Goal: Task Accomplishment & Management: Manage account settings

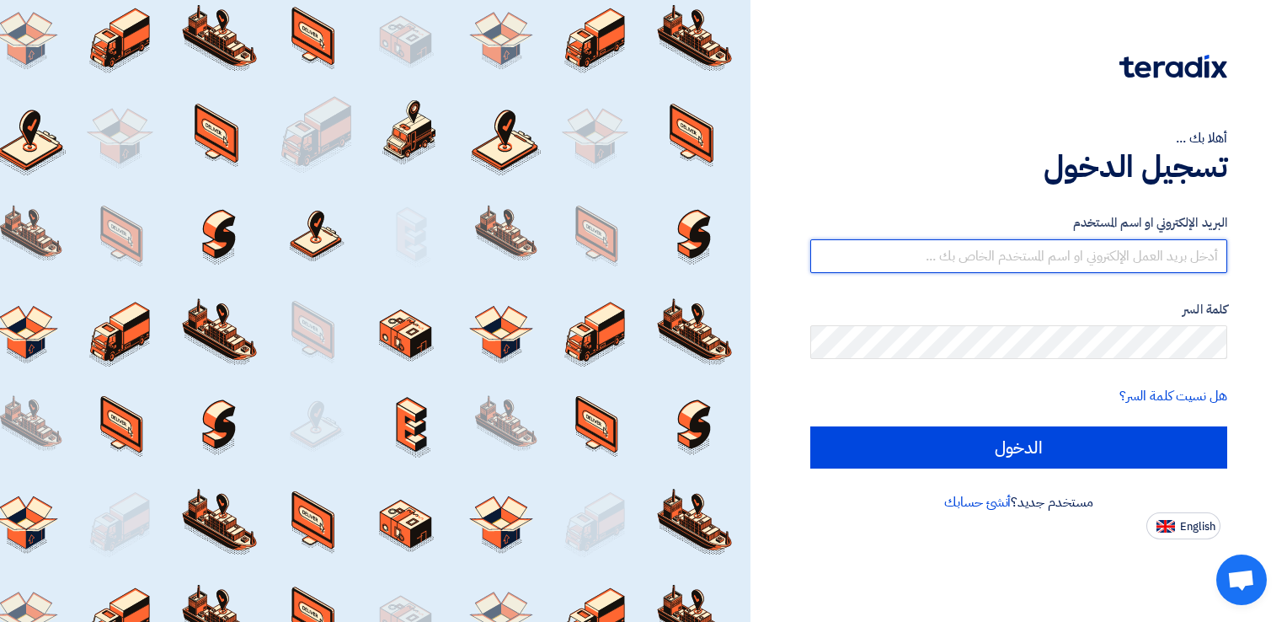
click at [1153, 261] on input "text" at bounding box center [1018, 256] width 417 height 34
type input "[EMAIL_ADDRESS][DOMAIN_NAME]"
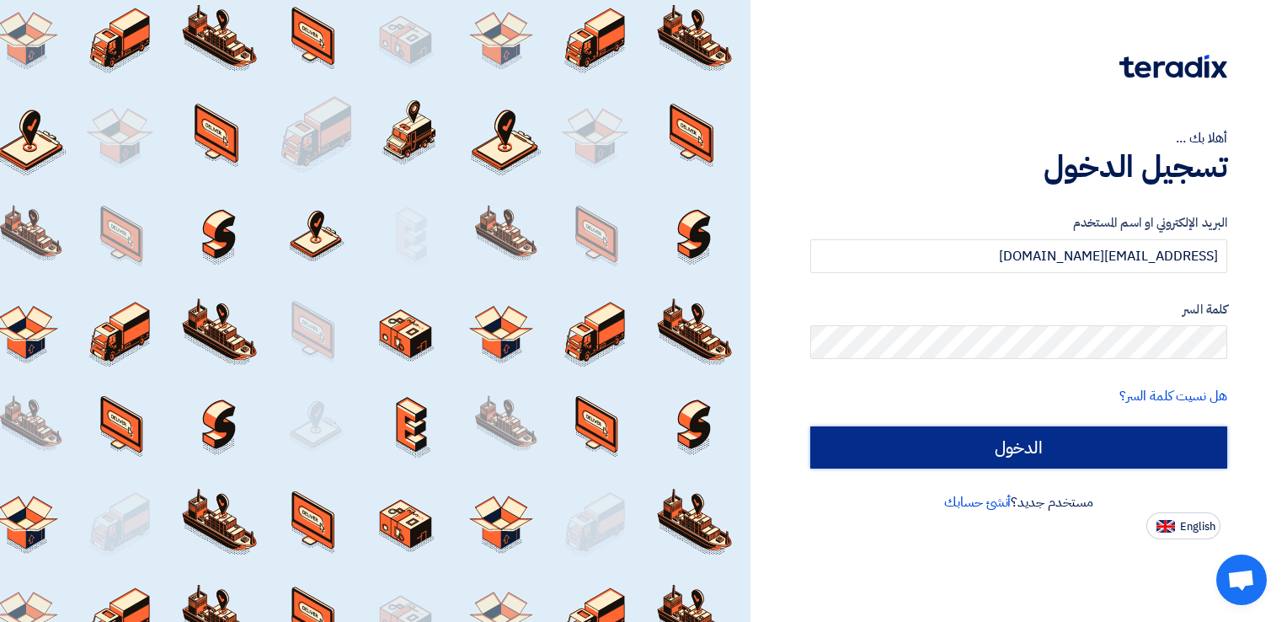
click at [1067, 446] on input "الدخول" at bounding box center [1018, 447] width 417 height 42
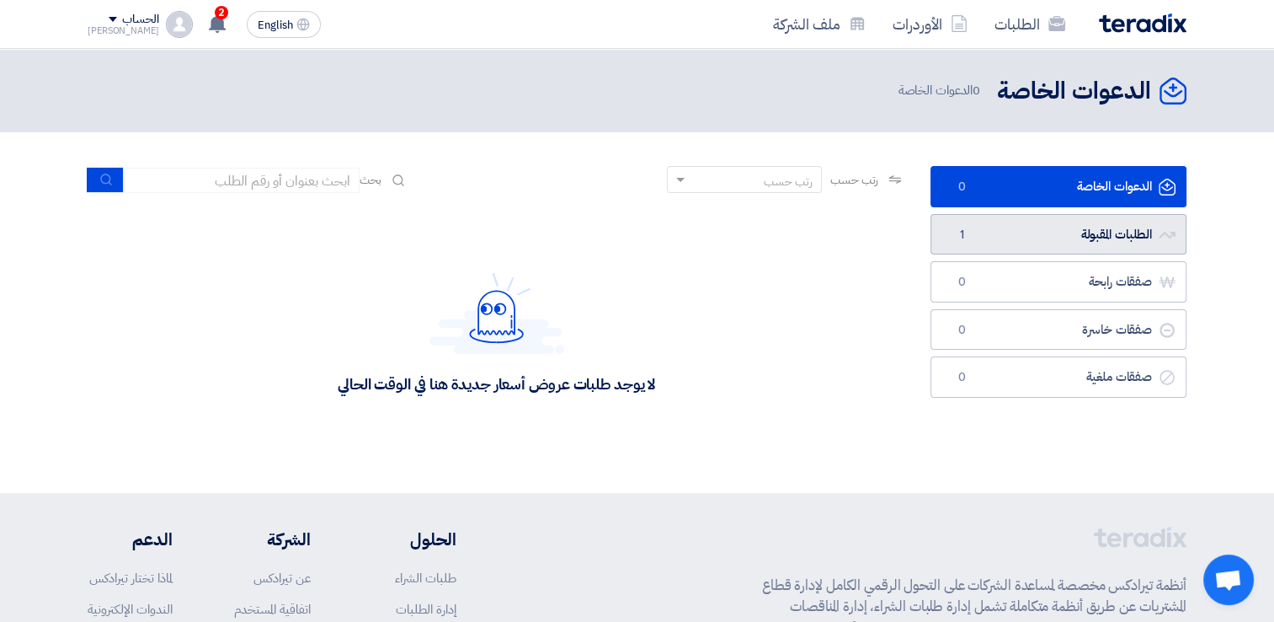
click at [1081, 233] on link "الطلبات المقبولة الطلبات المقبولة 1" at bounding box center [1059, 234] width 256 height 41
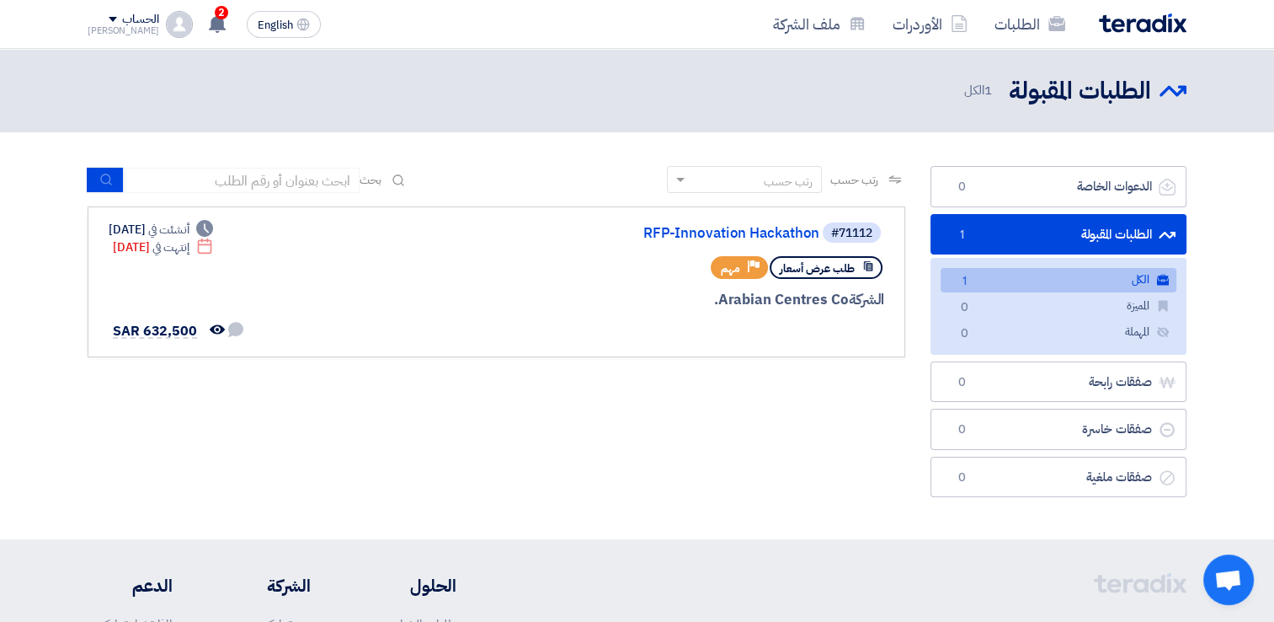
click at [120, 29] on div "[PERSON_NAME]" at bounding box center [124, 30] width 72 height 9
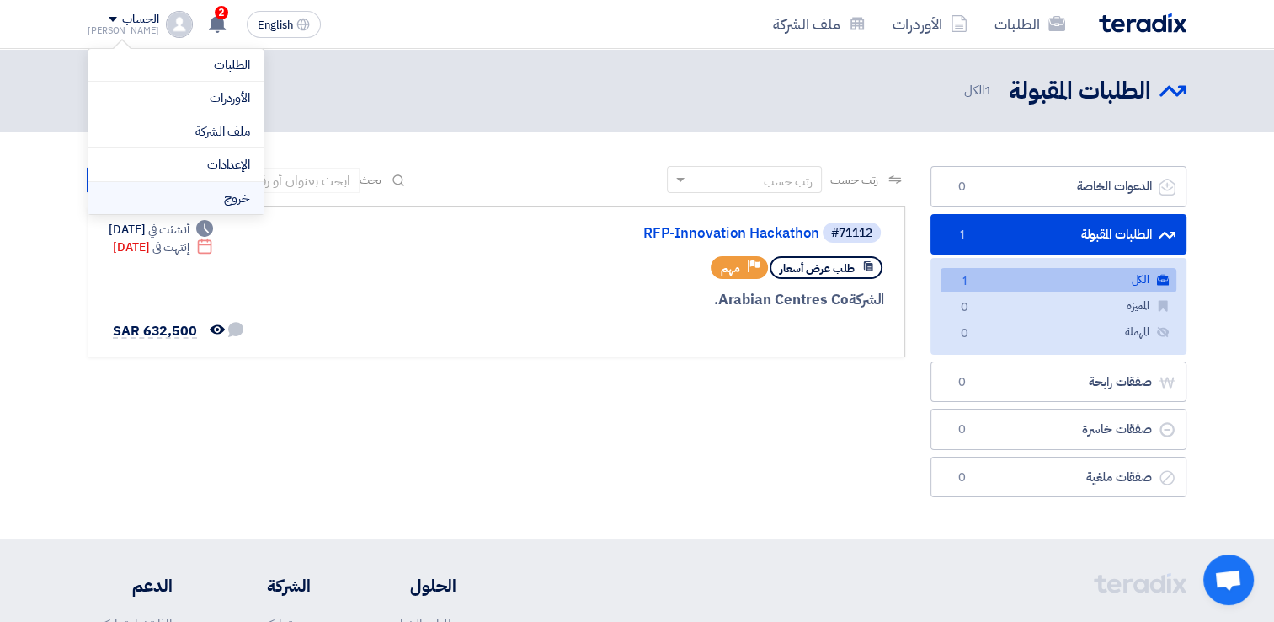
click at [220, 197] on li "خروج" at bounding box center [175, 198] width 175 height 33
